Goal: Contribute content: Add original content to the website for others to see

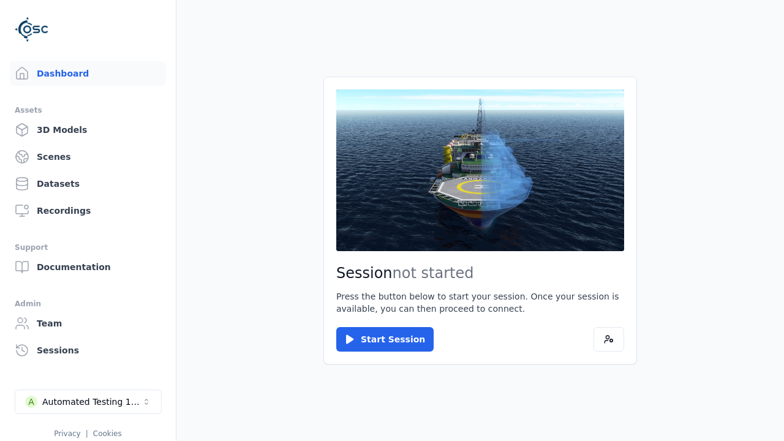
click at [88, 130] on link "3D Models" at bounding box center [88, 130] width 156 height 24
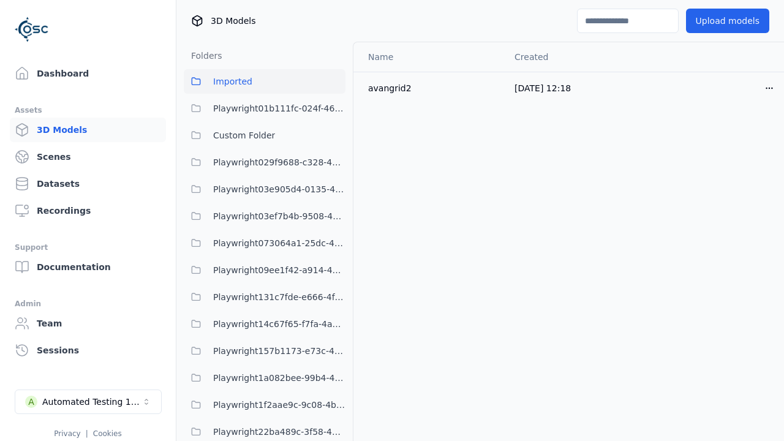
click at [727, 21] on button "Upload models" at bounding box center [727, 21] width 83 height 24
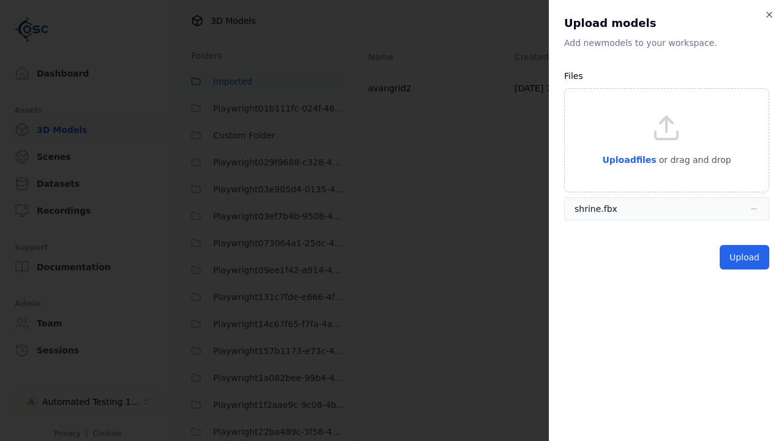
click at [744, 257] on button "Upload" at bounding box center [745, 257] width 50 height 24
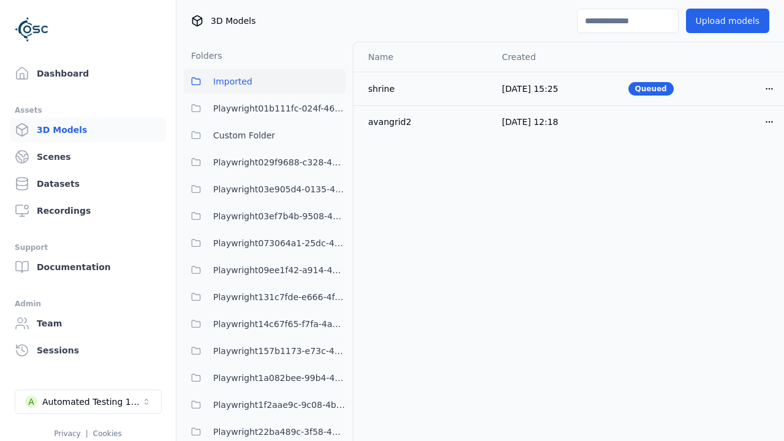
click at [769, 88] on html "Support Dashboard Assets 3D Models Scenes Datasets Recordings Support Documenta…" at bounding box center [392, 220] width 784 height 441
click at [742, 136] on div "Delete" at bounding box center [742, 136] width 72 height 20
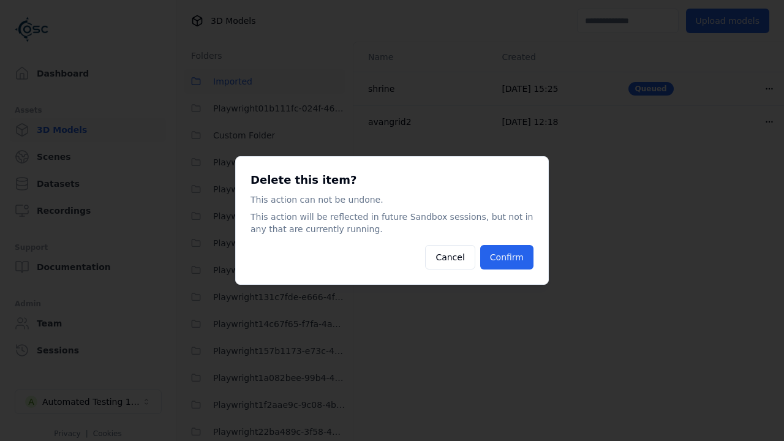
click at [506, 257] on button "Confirm" at bounding box center [506, 257] width 53 height 24
